Goal: Navigation & Orientation: Find specific page/section

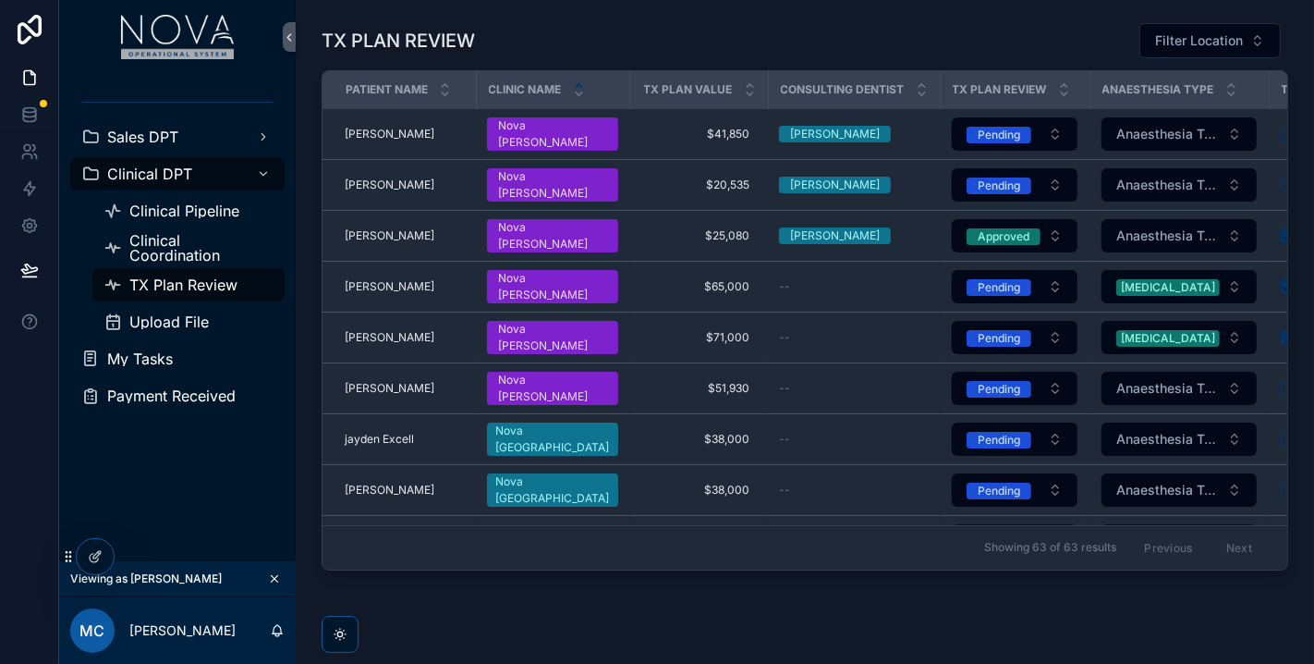
scroll to position [205, 0]
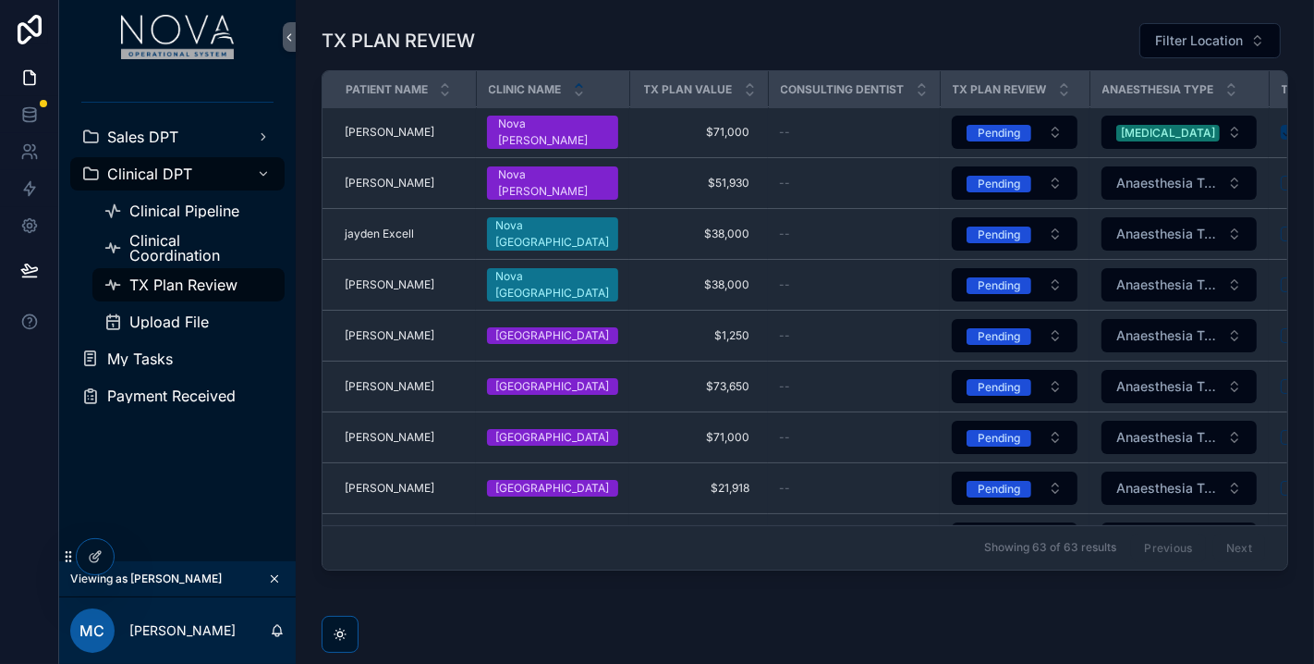
drag, startPoint x: 274, startPoint y: 578, endPoint x: 121, endPoint y: 612, distance: 156.3
click at [274, 578] on icon "scrollable content" at bounding box center [275, 579] width 6 height 6
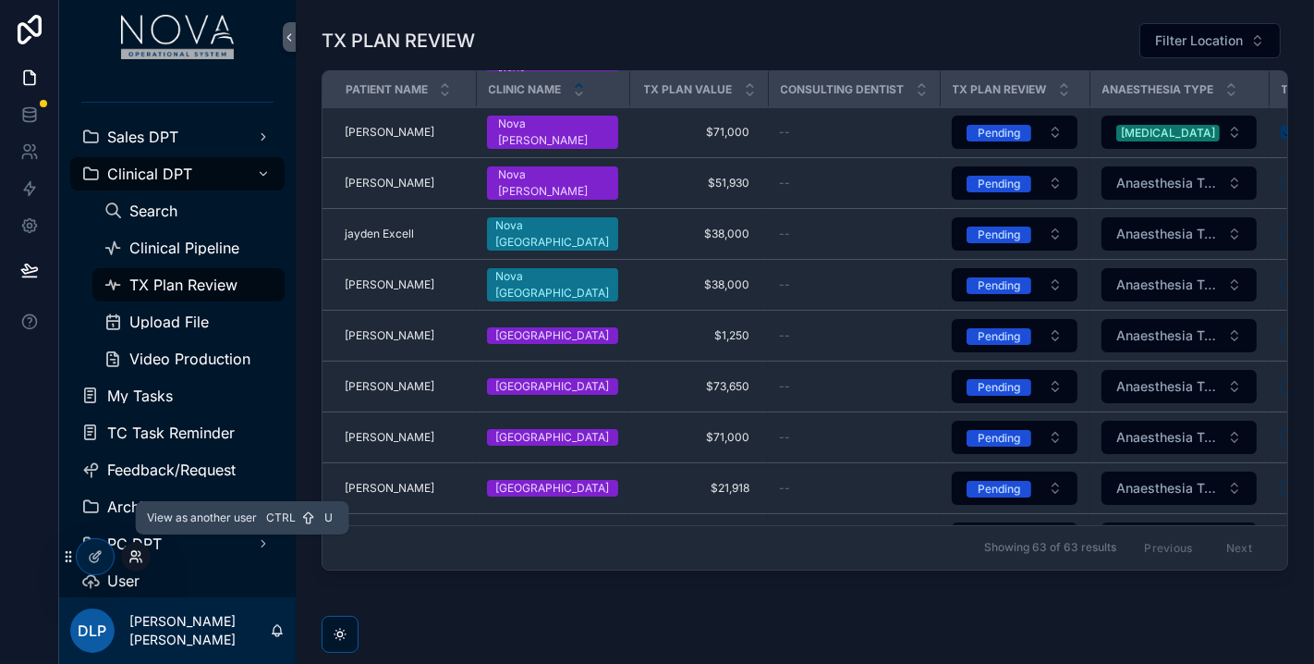
click at [131, 562] on icon at bounding box center [135, 556] width 15 height 15
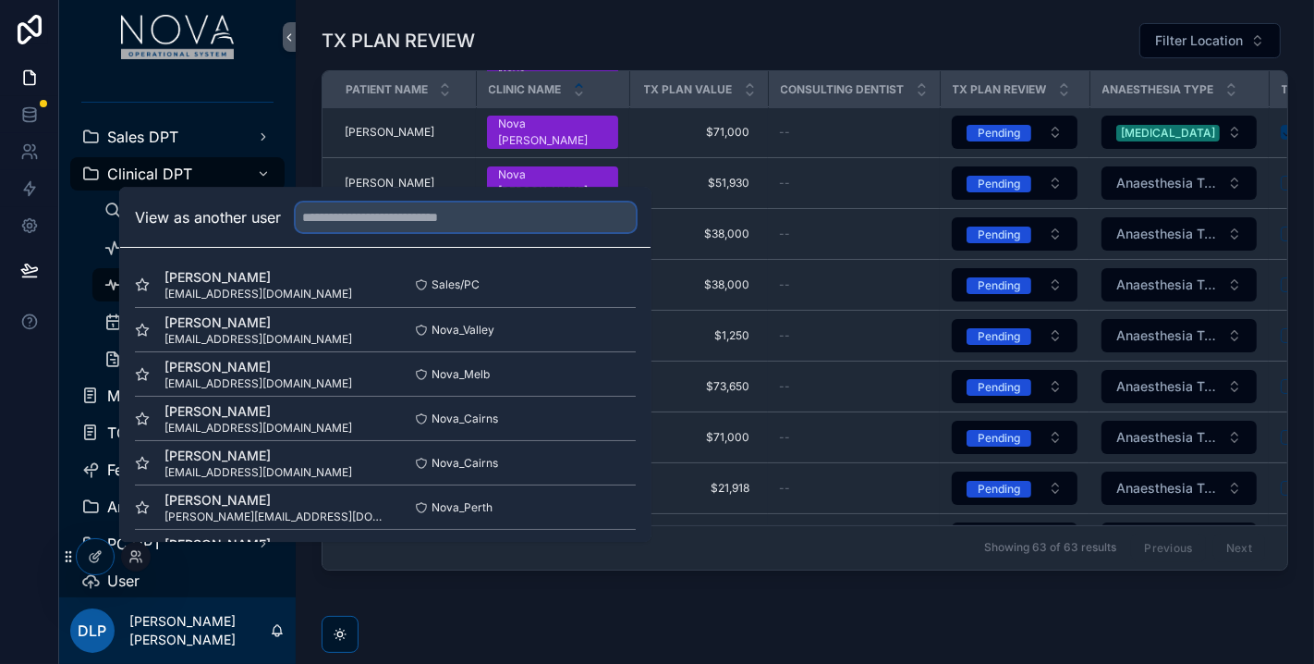
click at [395, 203] on input "text" at bounding box center [466, 217] width 340 height 30
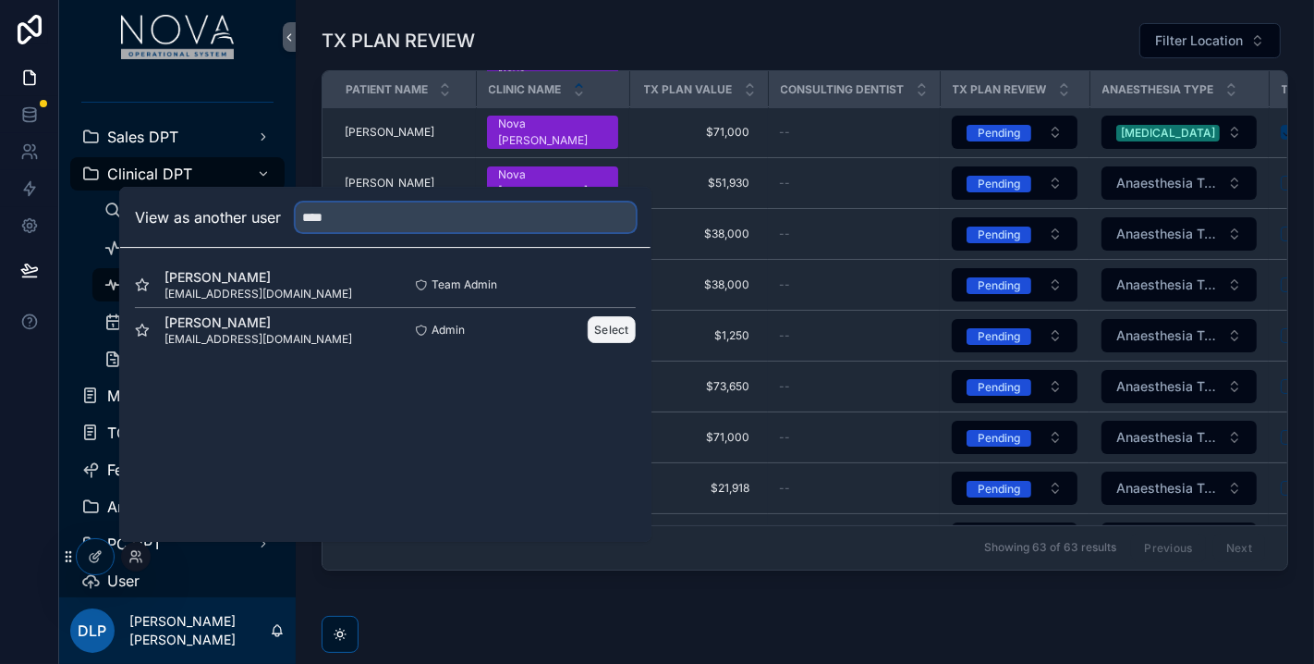
type input "****"
click at [612, 334] on button "Select" at bounding box center [612, 329] width 48 height 27
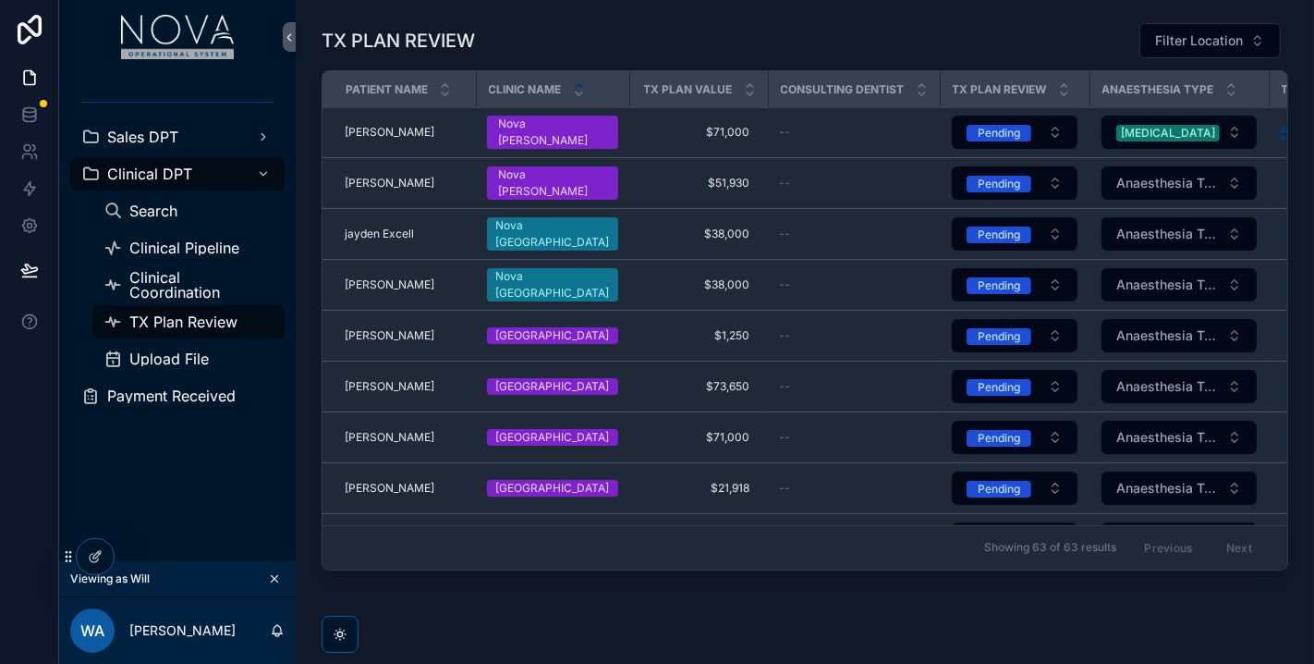
click at [534, 613] on div "TX PLAN REVIEW Filter Location Patient Name Clinic Name tx plan Value Consultin…" at bounding box center [805, 348] width 1019 height 696
click at [185, 137] on div "Sales DPT" at bounding box center [177, 137] width 192 height 30
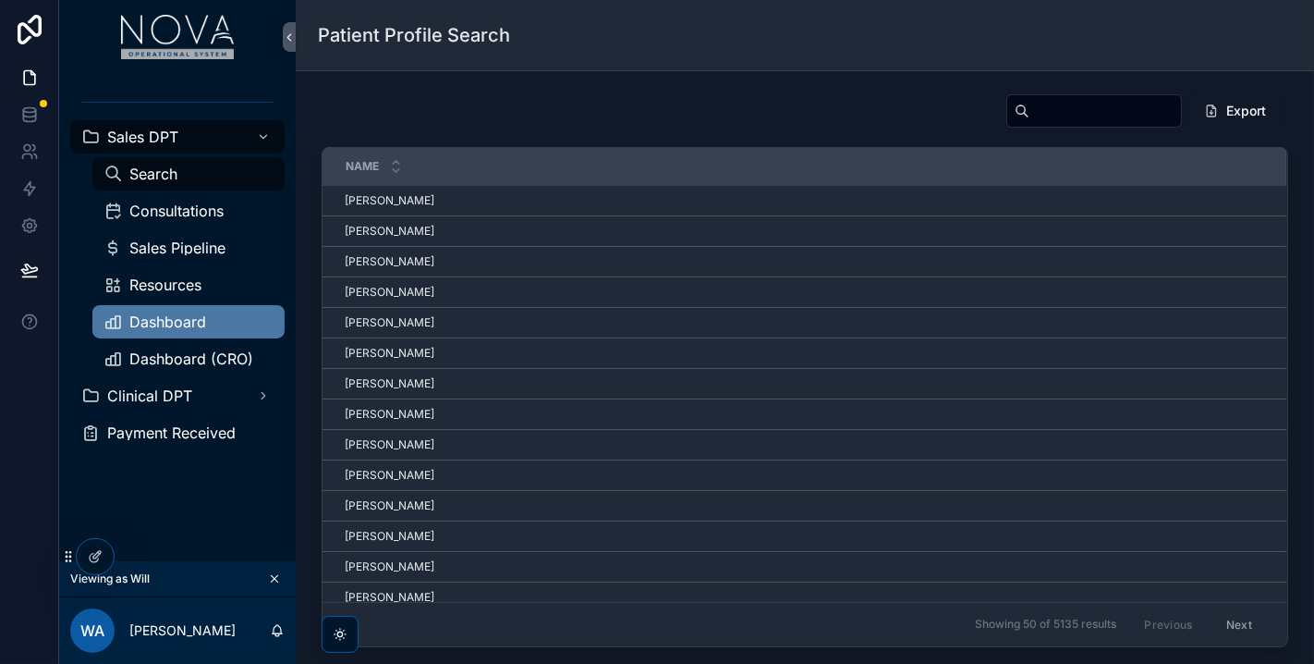
click at [179, 323] on span "Dashboard" at bounding box center [167, 321] width 77 height 15
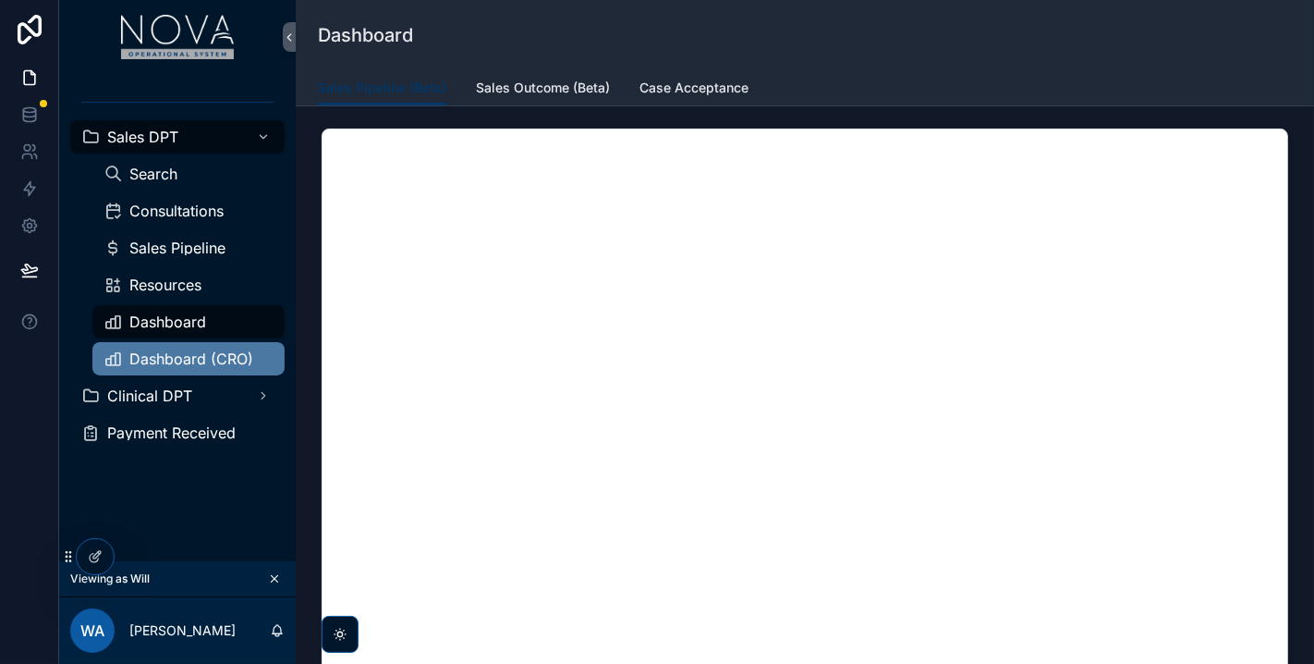
click at [158, 351] on span "Dashboard (CRO)" at bounding box center [191, 358] width 124 height 15
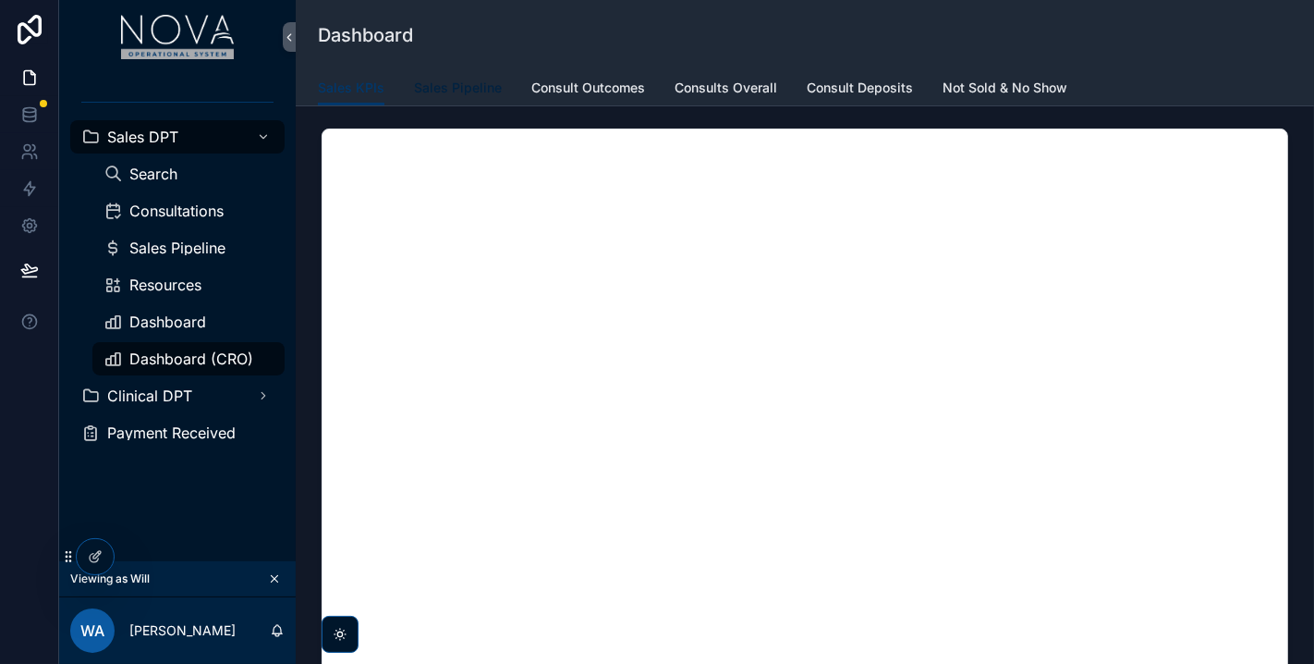
click at [481, 92] on span "Sales Pipeline" at bounding box center [458, 88] width 88 height 18
click at [595, 79] on span "Consult Outcomes" at bounding box center [589, 88] width 114 height 18
click at [728, 92] on span "Consults Overall" at bounding box center [726, 88] width 103 height 18
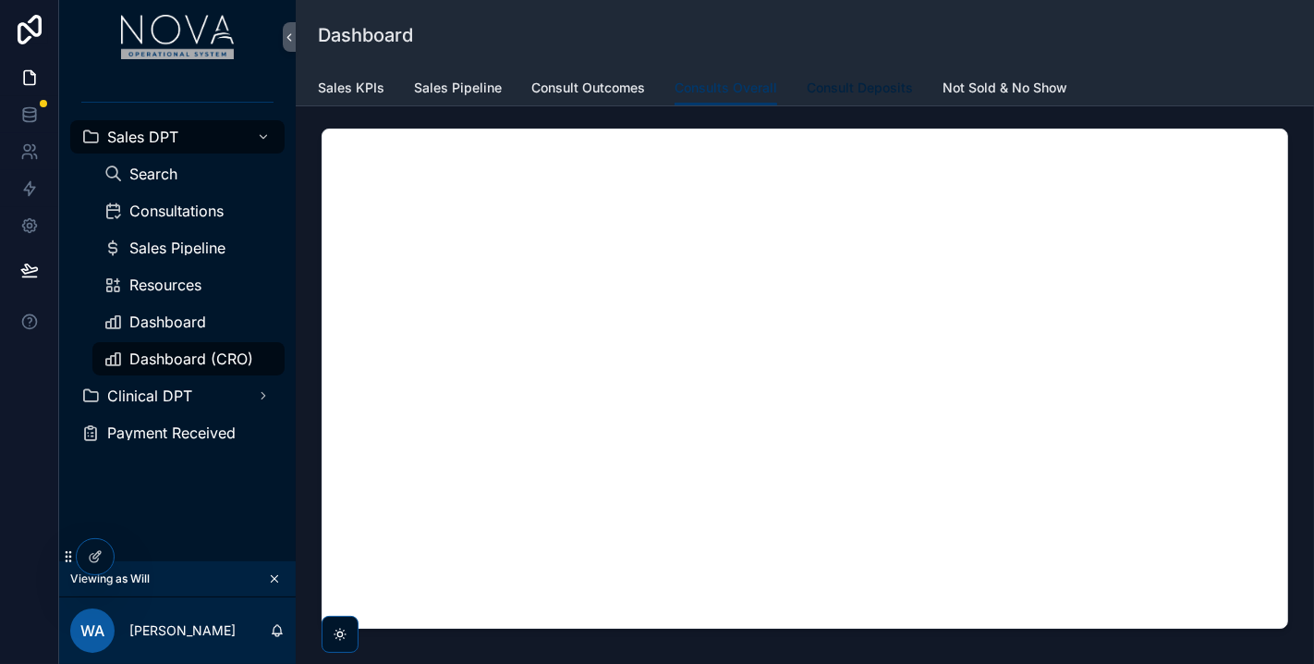
click at [863, 79] on span "Consult Deposits" at bounding box center [860, 88] width 106 height 18
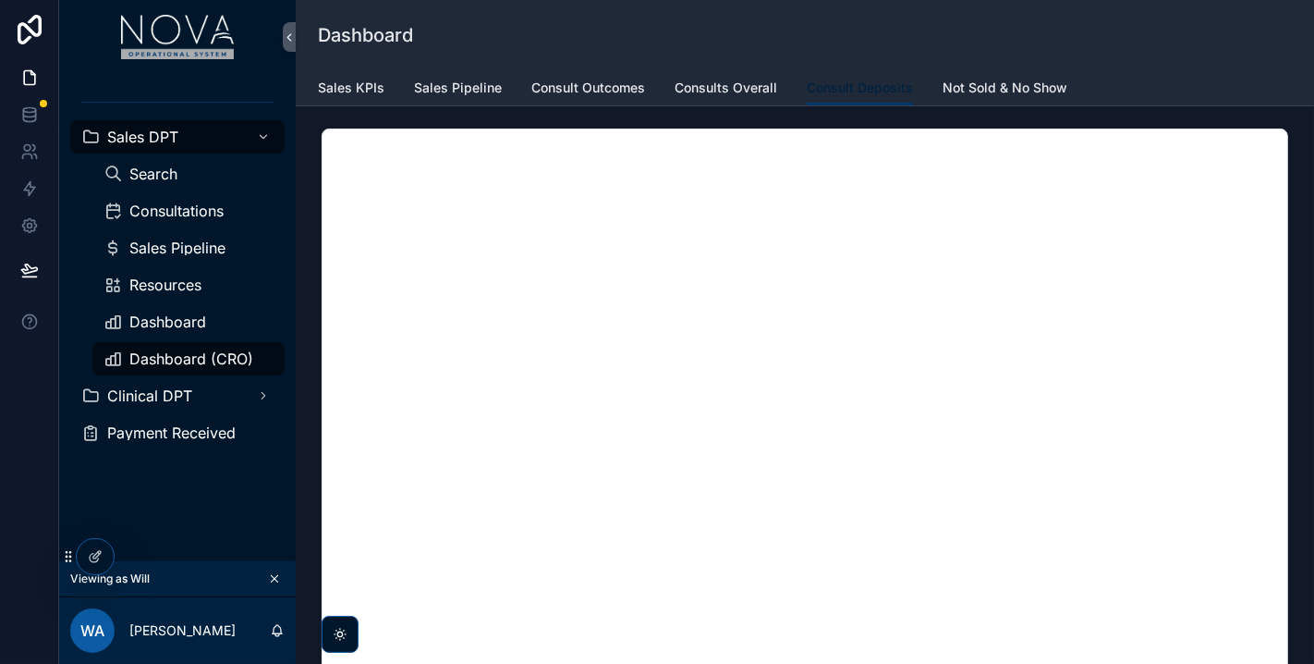
scroll to position [285, 0]
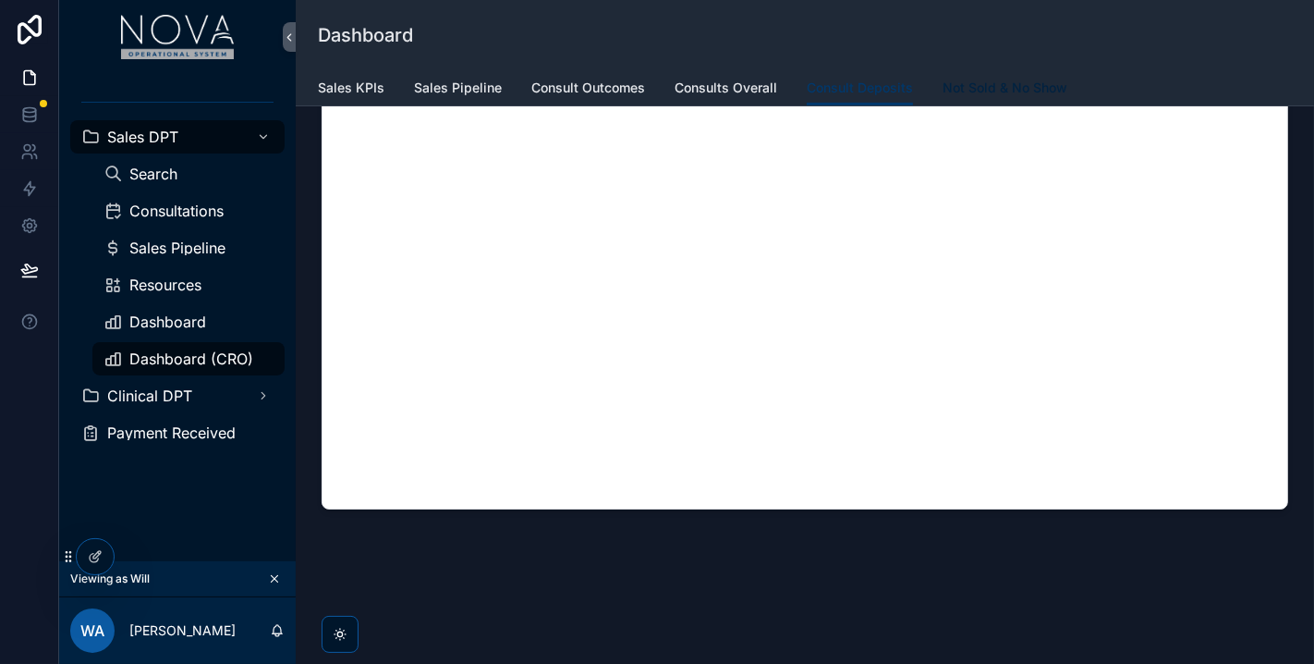
click at [980, 85] on span "Not Sold & No Show" at bounding box center [1005, 88] width 125 height 18
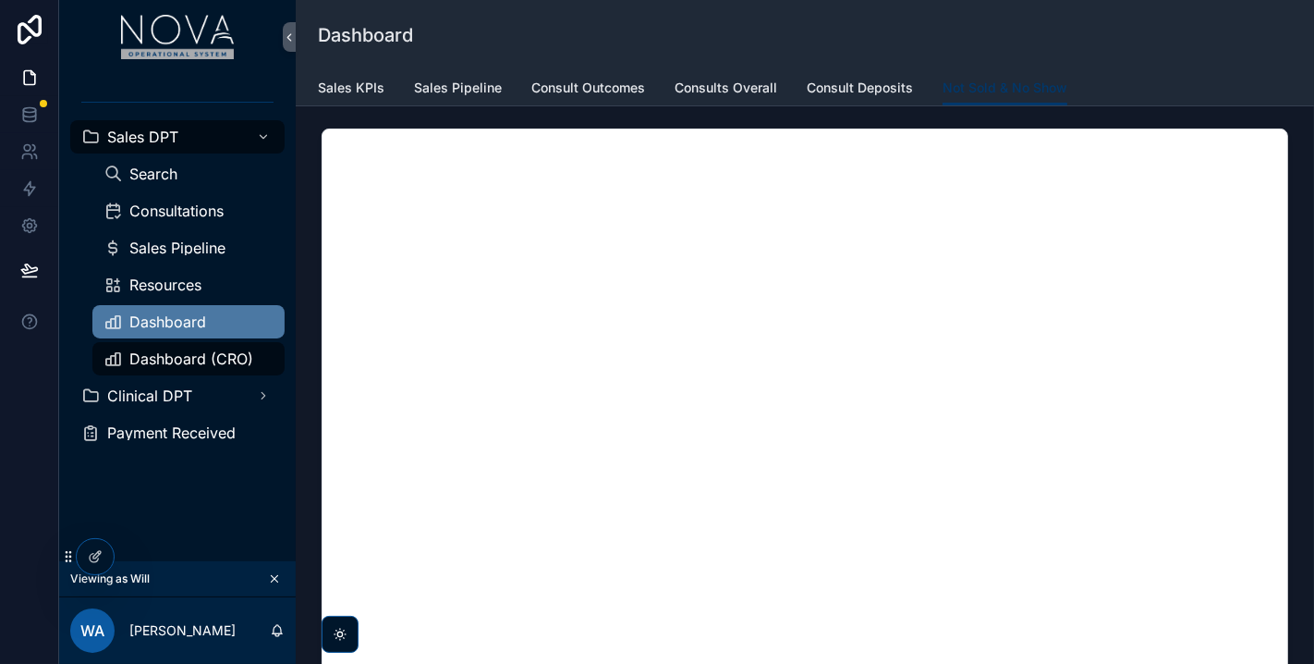
click at [140, 335] on div "Dashboard" at bounding box center [189, 322] width 170 height 30
